Goal: Task Accomplishment & Management: Use online tool/utility

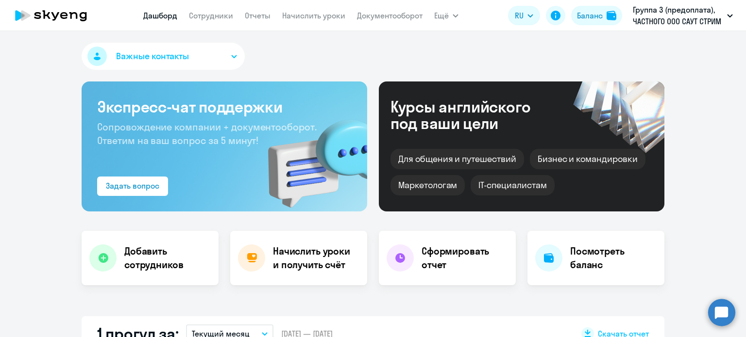
select select "30"
click at [307, 16] on link "Начислить уроки" at bounding box center [313, 16] width 63 height 10
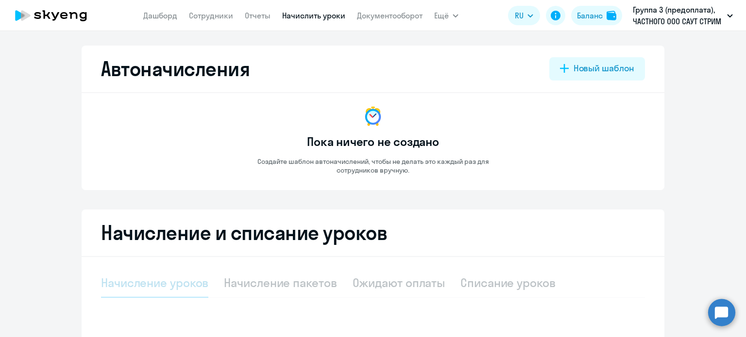
select select "10"
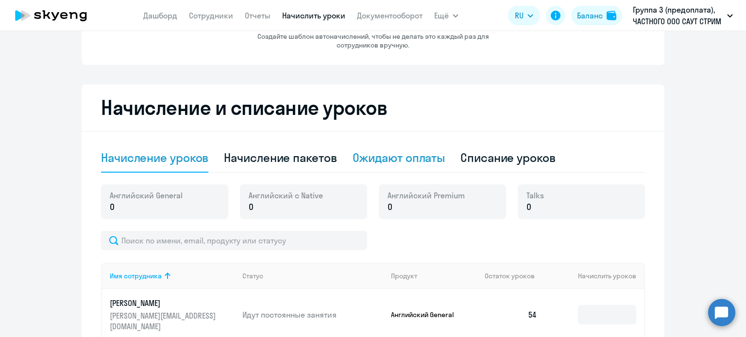
scroll to position [146, 0]
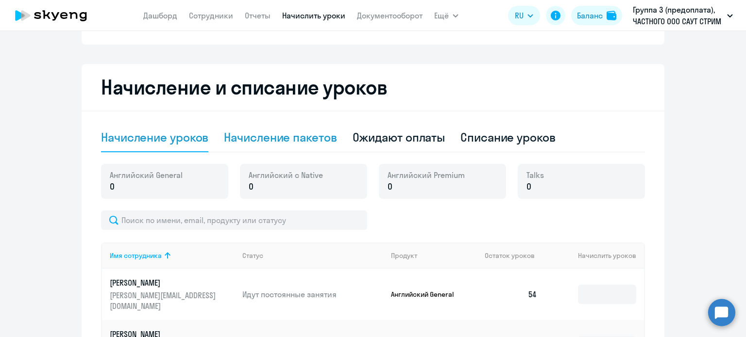
click at [282, 137] on div "Начисление пакетов" at bounding box center [280, 138] width 113 height 16
select select "10"
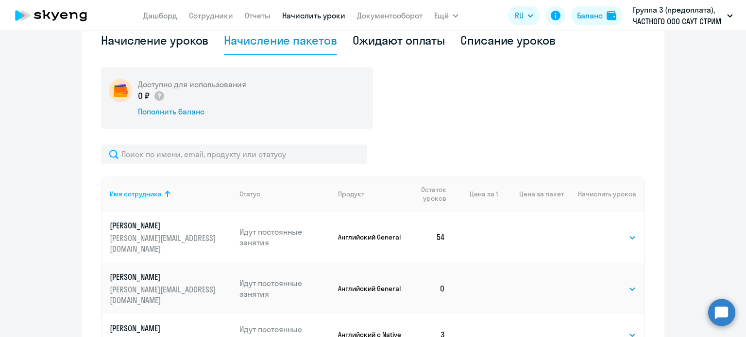
scroll to position [291, 0]
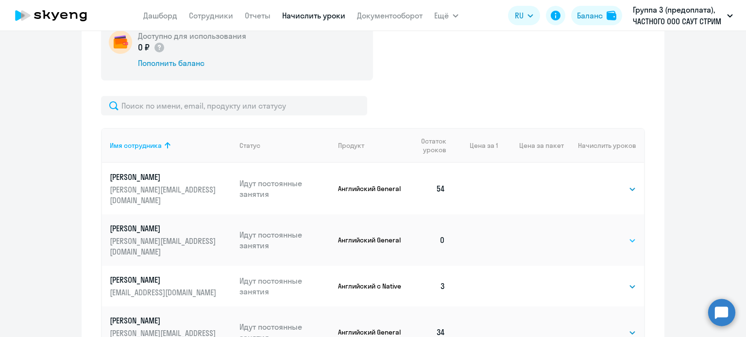
click at [629, 235] on select "Выбрать 4 8 16 32 64 96 128" at bounding box center [616, 241] width 40 height 12
click at [630, 235] on select "Выбрать 4 8 16 32 64 96 128" at bounding box center [616, 241] width 40 height 12
click at [596, 235] on select "Выбрать 4 8 16 32 64 96 128" at bounding box center [616, 241] width 40 height 12
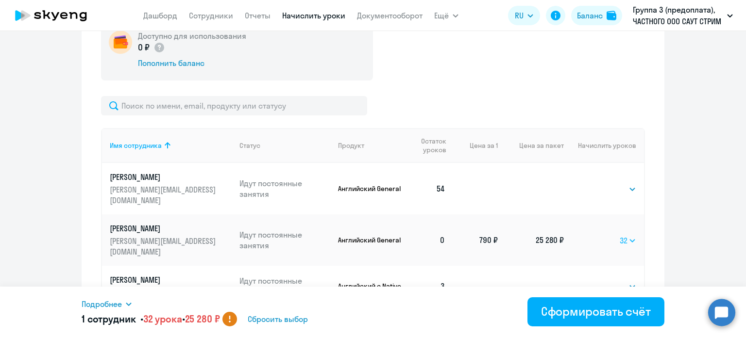
click at [629, 235] on select "Выбрать 4 8 16 32 64 96 128" at bounding box center [627, 241] width 17 height 12
click at [619, 235] on select "Выбрать 4 8 16 32 64 96 128" at bounding box center [627, 241] width 17 height 12
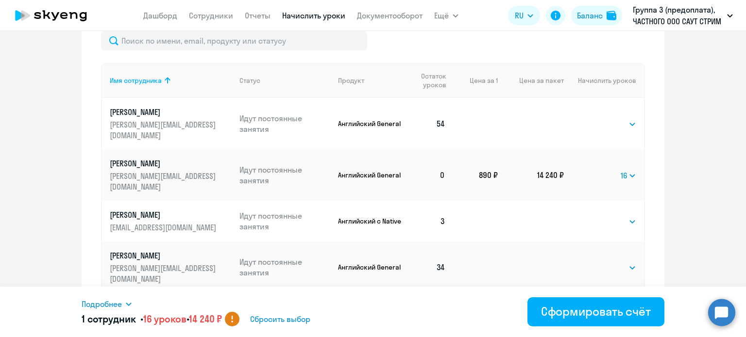
scroll to position [340, 0]
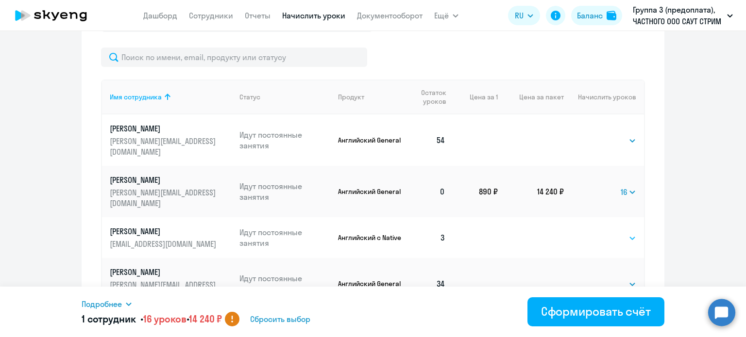
click at [628, 232] on select "Выбрать 4 8 16 32 64 128" at bounding box center [616, 238] width 40 height 12
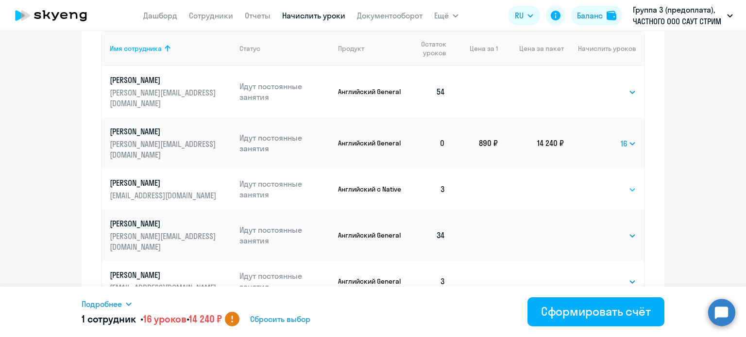
scroll to position [291, 0]
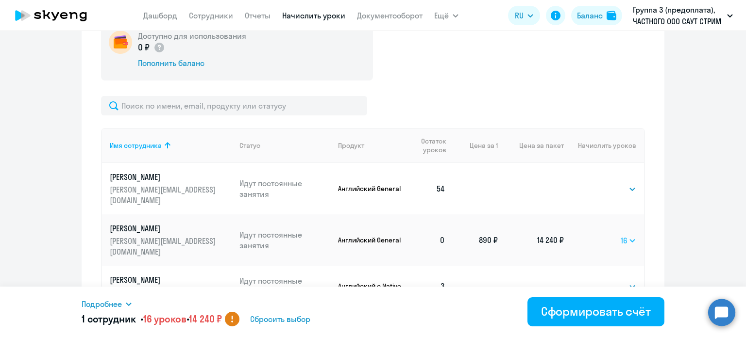
click at [627, 235] on select "Выбрать 4 8 16 32 64 96 128" at bounding box center [628, 241] width 16 height 12
select select "8"
click at [620, 235] on select "Выбрать 4 8 16 32 64 96 128" at bounding box center [628, 241] width 16 height 12
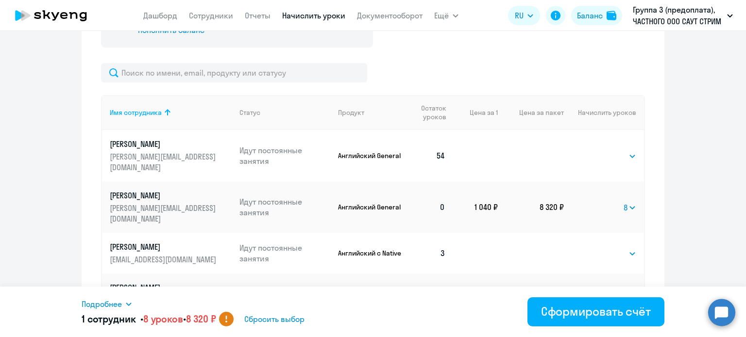
scroll to position [340, 0]
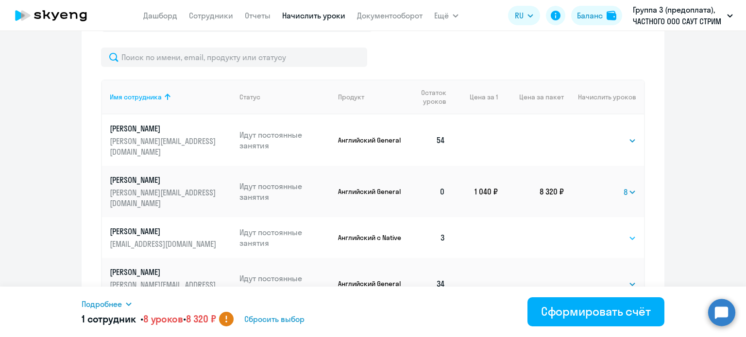
click at [627, 232] on select "Выбрать 4 8 16 32 64 128" at bounding box center [616, 238] width 40 height 12
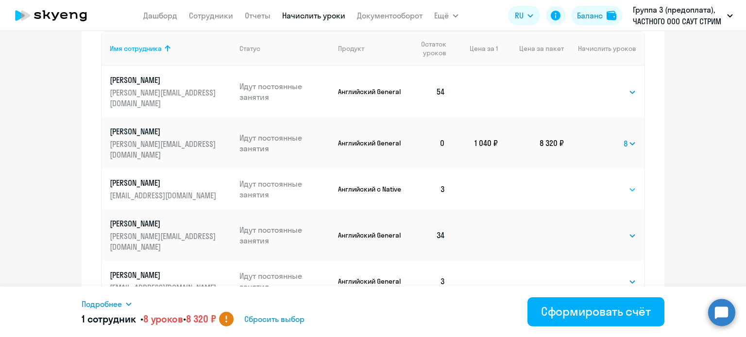
click at [630, 184] on select "Выбрать 4 8 16 32 64 128" at bounding box center [616, 190] width 40 height 12
click at [596, 184] on select "Выбрать 4 8 16 32 64 128" at bounding box center [616, 190] width 40 height 12
click at [630, 184] on select "Выбрать 4 8 16 32 64 128" at bounding box center [627, 190] width 17 height 12
click at [619, 184] on select "Выбрать 4 8 16 32 64 128" at bounding box center [627, 190] width 17 height 12
click at [636, 169] on td "Выбрать 4 8 16 32 64 128 32" at bounding box center [604, 189] width 80 height 41
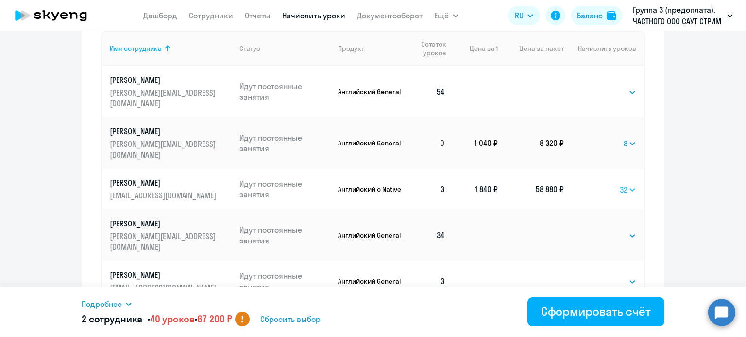
click at [629, 184] on select "Выбрать 4 8 16 32 64 128" at bounding box center [627, 190] width 17 height 12
click at [619, 184] on select "Выбрать 4 8 16 32 64 128" at bounding box center [627, 190] width 17 height 12
click at [628, 184] on select "Выбрать 4 8 16 32 64 128" at bounding box center [627, 190] width 17 height 12
click at [619, 184] on select "Выбрать 4 8 16 32 64 128" at bounding box center [627, 190] width 17 height 12
click at [630, 184] on select "Выбрать 4 8 16 32 64 128" at bounding box center [628, 190] width 16 height 12
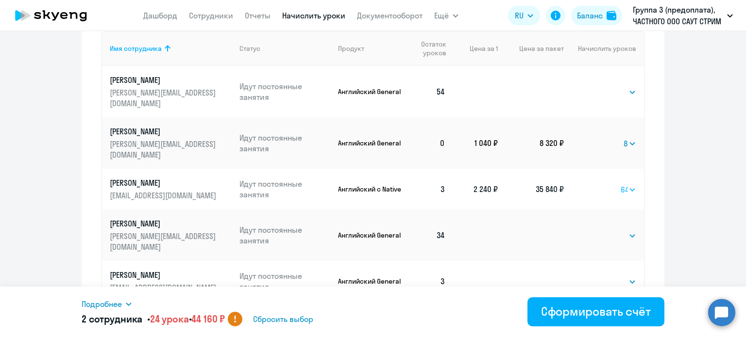
click at [620, 184] on select "Выбрать 4 8 16 32 64 128" at bounding box center [628, 190] width 16 height 12
click at [625, 184] on select "Выбрать 4 8 16 32 64 128" at bounding box center [627, 190] width 17 height 12
select select "16"
click at [619, 184] on select "Выбрать 4 8 16 32 64 128" at bounding box center [627, 190] width 17 height 12
click at [465, 62] on th "Цена за 1" at bounding box center [475, 48] width 45 height 35
